Goal: Communication & Community: Participate in discussion

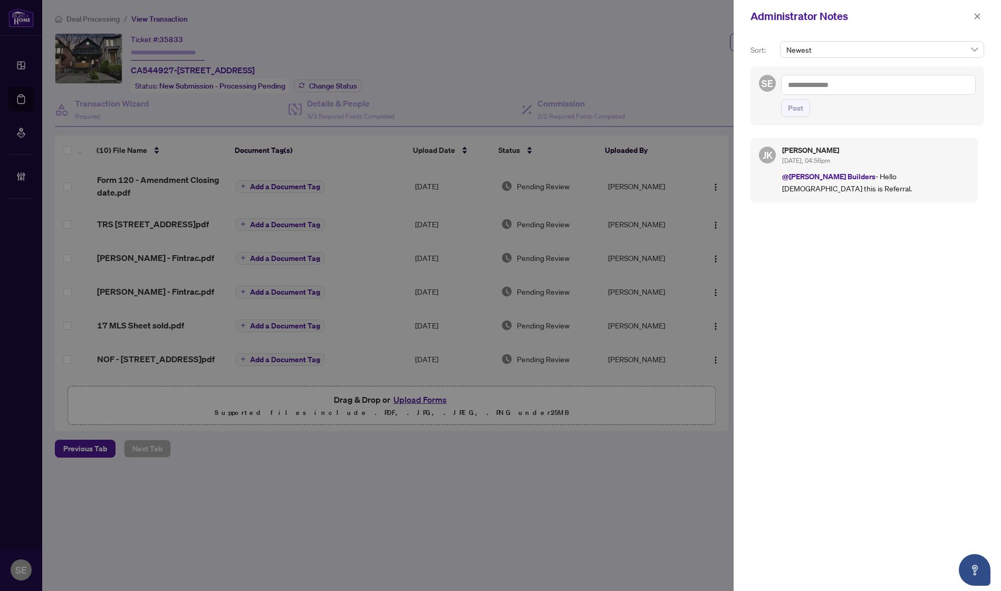
click at [847, 388] on div "[PERSON_NAME] [DATE], 04:56pm @[PERSON_NAME] Builders - Hello [DEMOGRAPHIC_DATA…" at bounding box center [867, 357] width 234 height 450
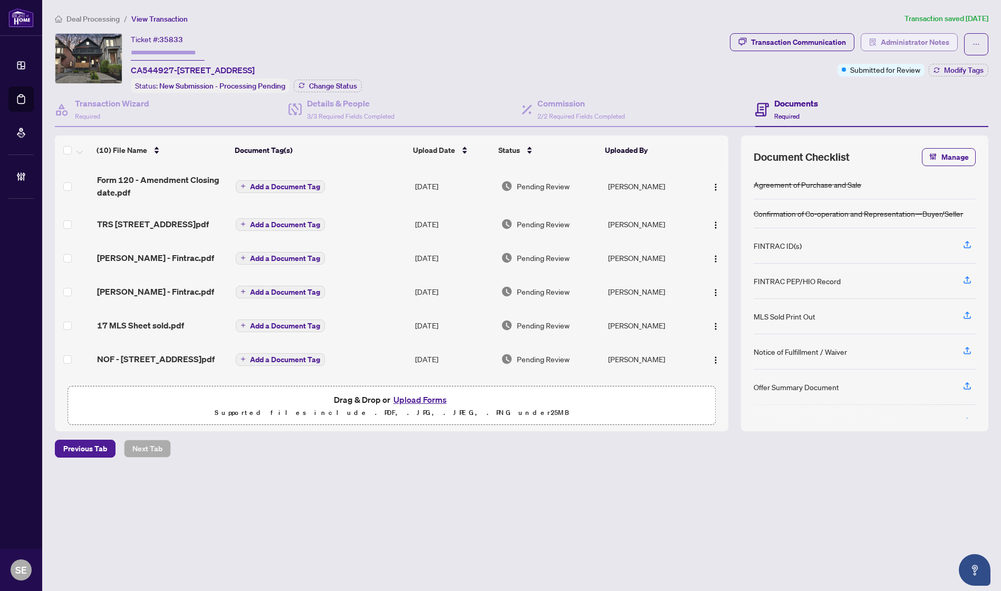
click at [918, 36] on span "Administrator Notes" at bounding box center [915, 42] width 69 height 17
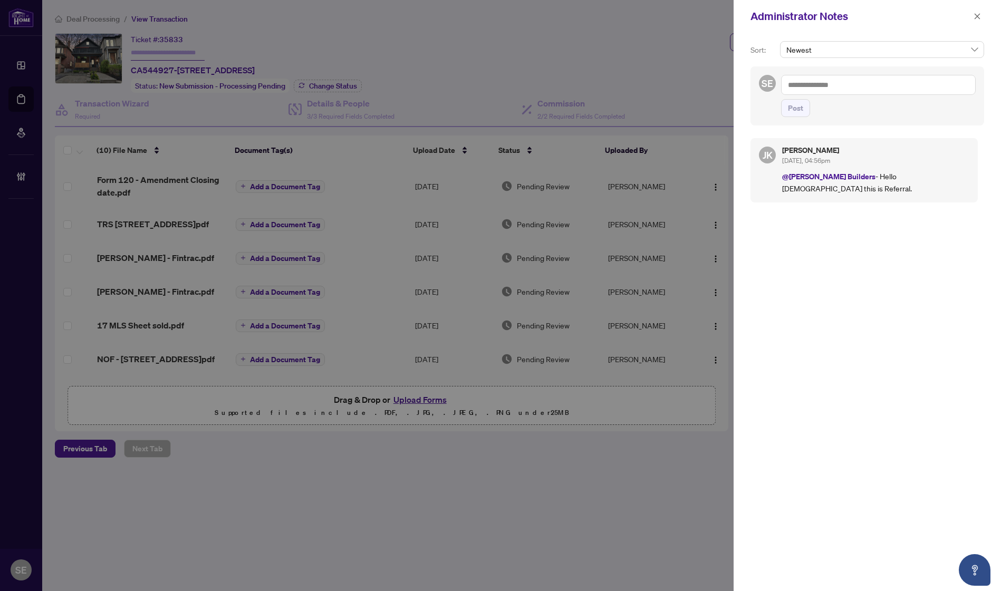
click at [817, 88] on textarea at bounding box center [878, 85] width 195 height 20
type textarea "**********"
click at [816, 110] on span "Post" at bounding box center [878, 108] width 195 height 18
click at [805, 117] on button "Post" at bounding box center [795, 108] width 29 height 18
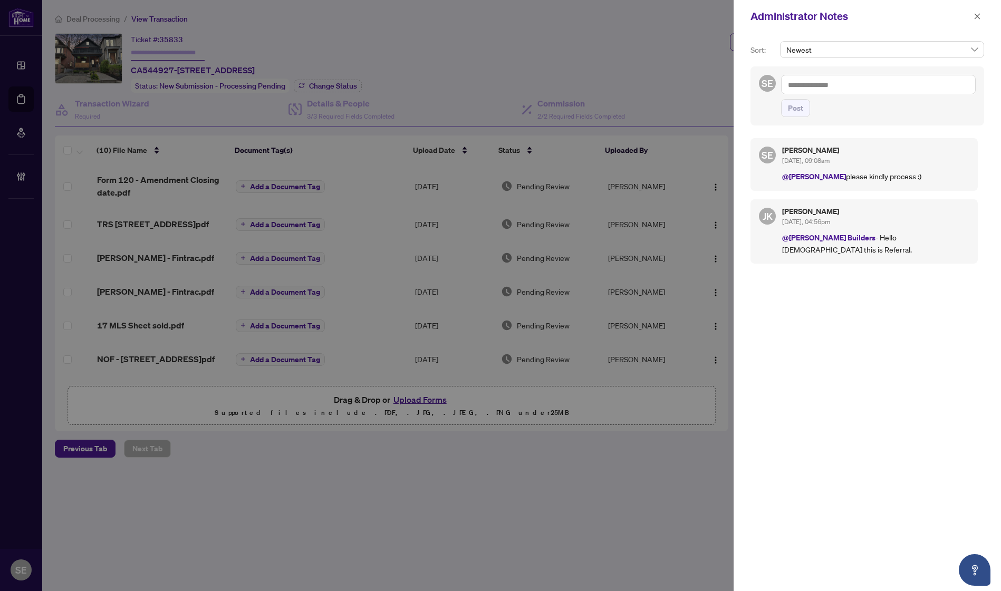
click at [846, 559] on div "SE Sarah Emisch Aug/22/2025, 09:08am @Simone Wright please kindly process :) JK…" at bounding box center [867, 357] width 234 height 450
